Goal: Task Accomplishment & Management: Manage account settings

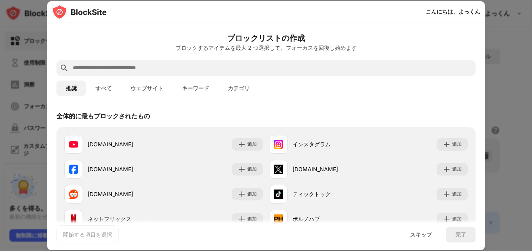
click at [153, 85] on font "ウェブサイト" at bounding box center [146, 88] width 33 height 6
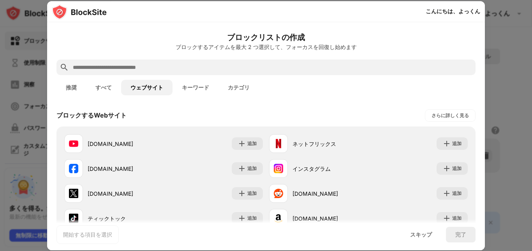
click at [70, 83] on button "推奨" at bounding box center [71, 88] width 30 height 16
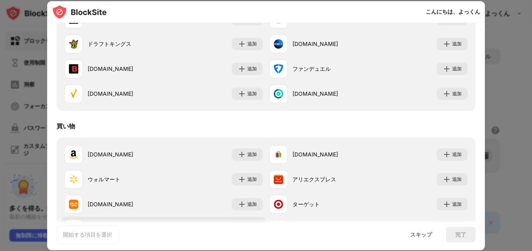
scroll to position [838, 0]
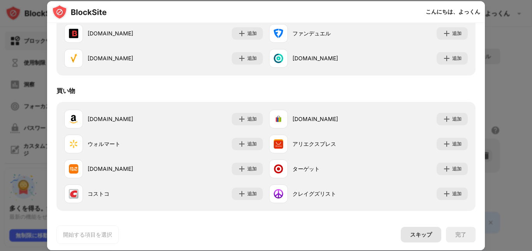
click at [415, 236] on font "スキップ" at bounding box center [421, 234] width 22 height 7
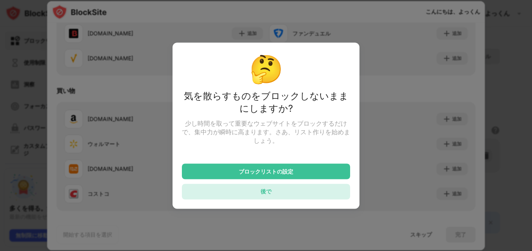
click at [253, 197] on div "後で" at bounding box center [266, 192] width 168 height 16
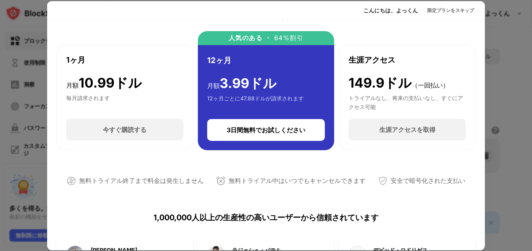
scroll to position [0, 0]
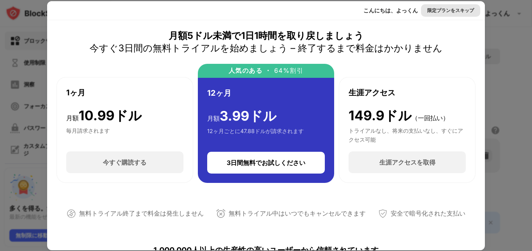
click at [459, 13] on div "限定プランをスキップ" at bounding box center [450, 11] width 47 height 8
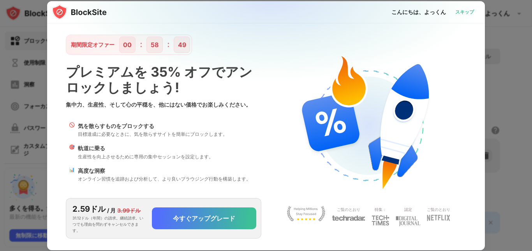
click at [463, 14] on font "スキップ" at bounding box center [464, 12] width 19 height 6
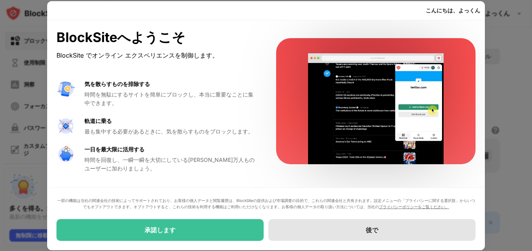
click at [388, 229] on div "後で" at bounding box center [371, 230] width 207 height 22
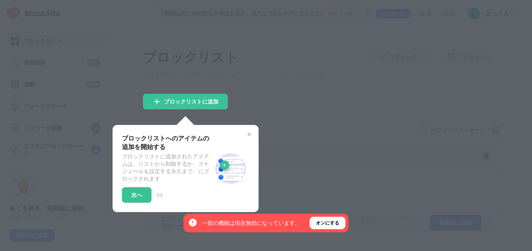
click at [325, 118] on div at bounding box center [266, 125] width 532 height 251
click at [342, 223] on div "オンにする" at bounding box center [327, 223] width 36 height 12
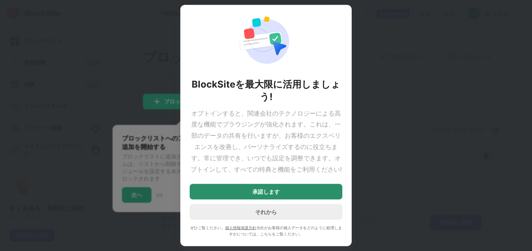
click at [278, 195] on div "承諾します" at bounding box center [266, 192] width 153 height 16
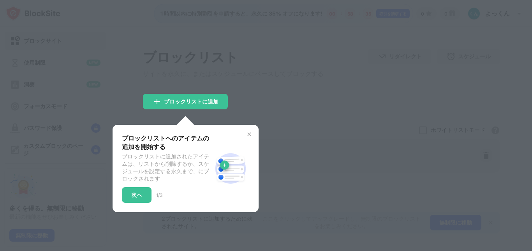
click at [248, 137] on img at bounding box center [249, 134] width 6 height 6
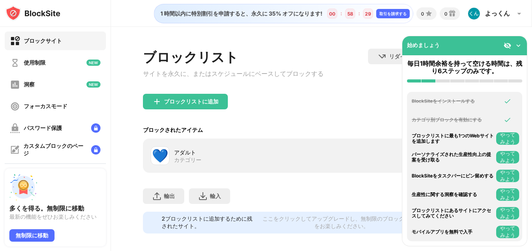
click at [179, 154] on font "アダルト" at bounding box center [185, 152] width 22 height 7
click at [519, 44] on img at bounding box center [518, 46] width 8 height 8
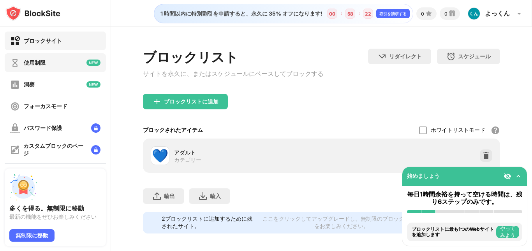
click at [55, 65] on div "使用制限" at bounding box center [55, 62] width 101 height 19
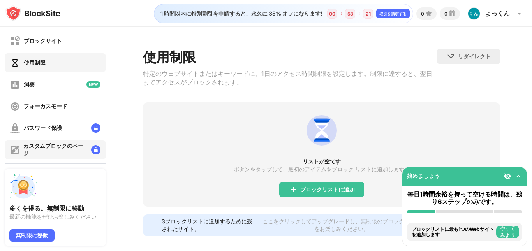
click at [49, 146] on font "カスタムブロックのページ" at bounding box center [53, 149] width 60 height 14
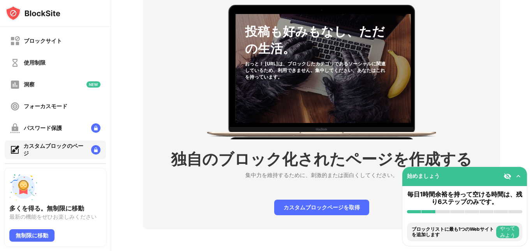
scroll to position [72, 0]
